Goal: Task Accomplishment & Management: Manage account settings

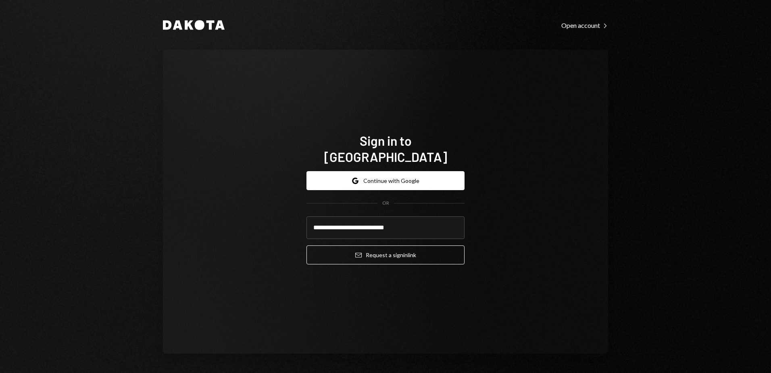
drag, startPoint x: 410, startPoint y: 217, endPoint x: 202, endPoint y: 209, distance: 207.9
click at [202, 209] on div "**********" at bounding box center [385, 202] width 445 height 304
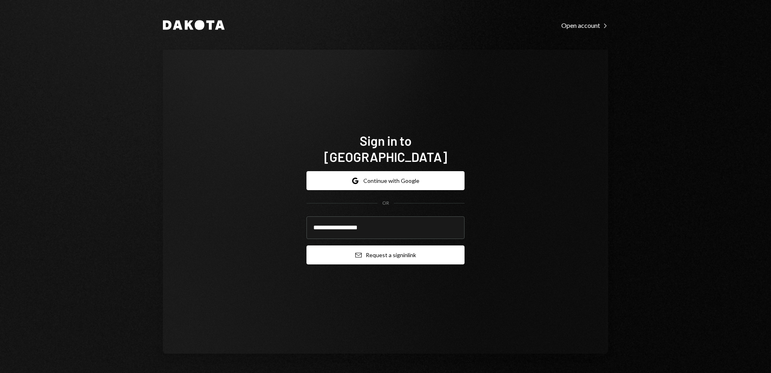
type input "**********"
click at [401, 248] on button "Email Request a sign in link" at bounding box center [386, 254] width 158 height 19
